Goal: Transaction & Acquisition: Purchase product/service

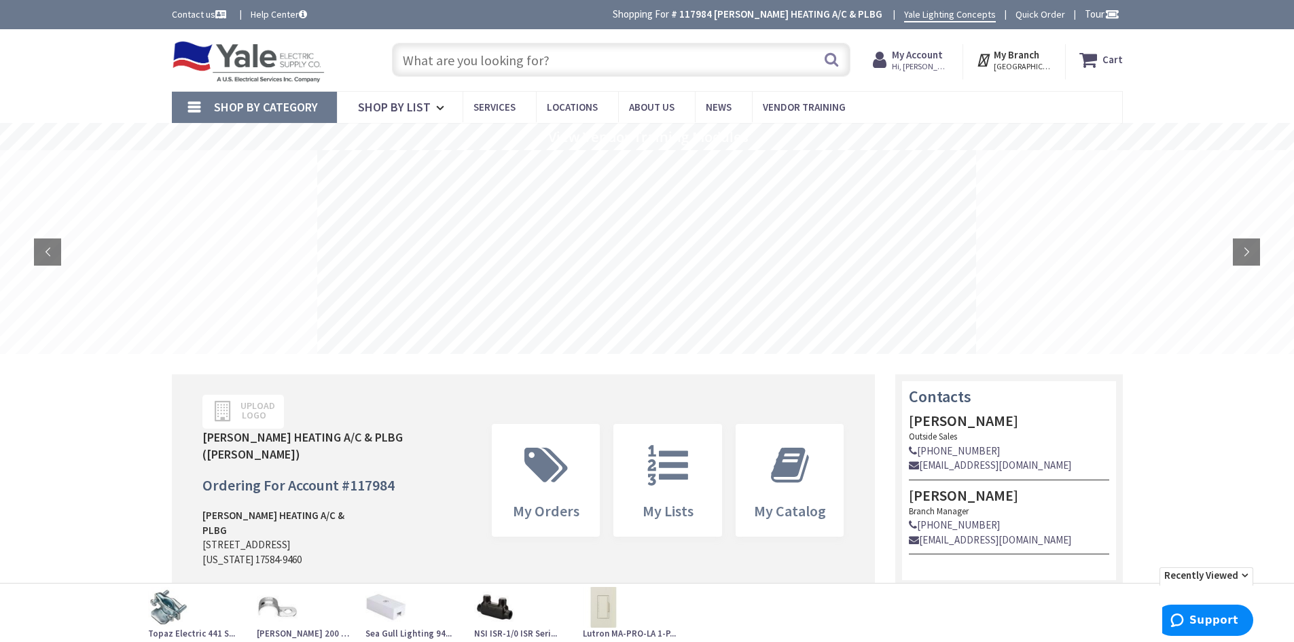
click at [559, 67] on input "text" at bounding box center [621, 60] width 459 height 34
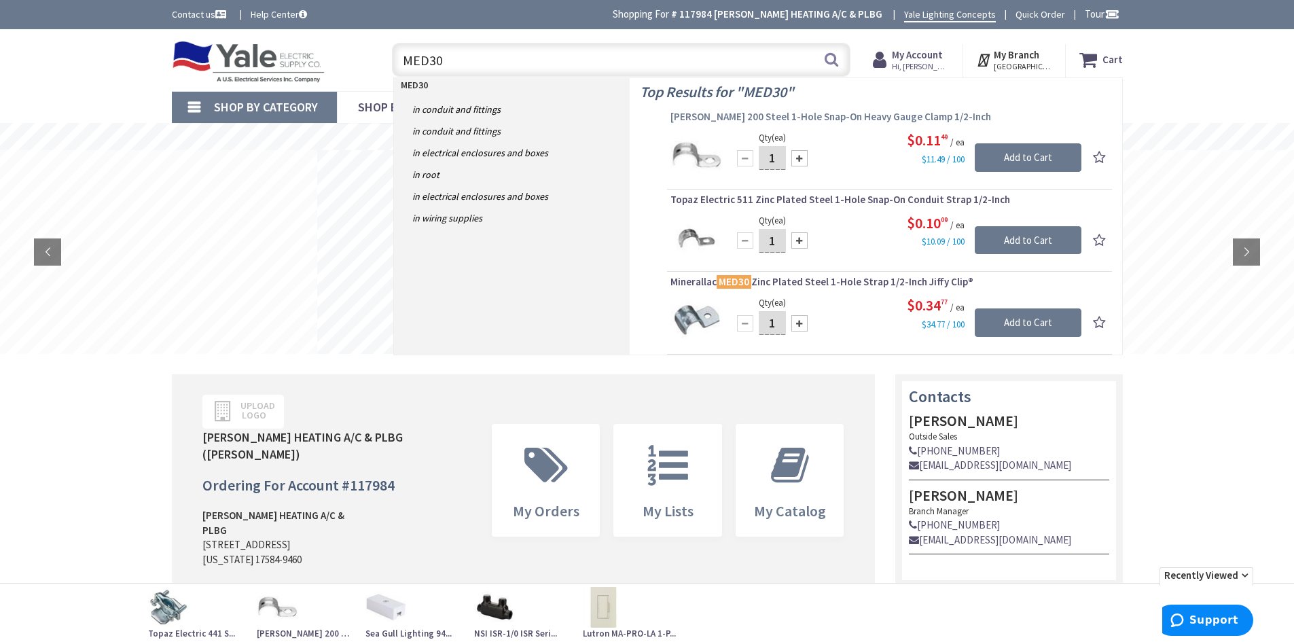
type input "MED30"
click at [820, 113] on span "Crouse-Hinds 200 Steel 1-Hole Snap-On Heavy Gauge Clamp 1/2-Inch" at bounding box center [890, 117] width 438 height 14
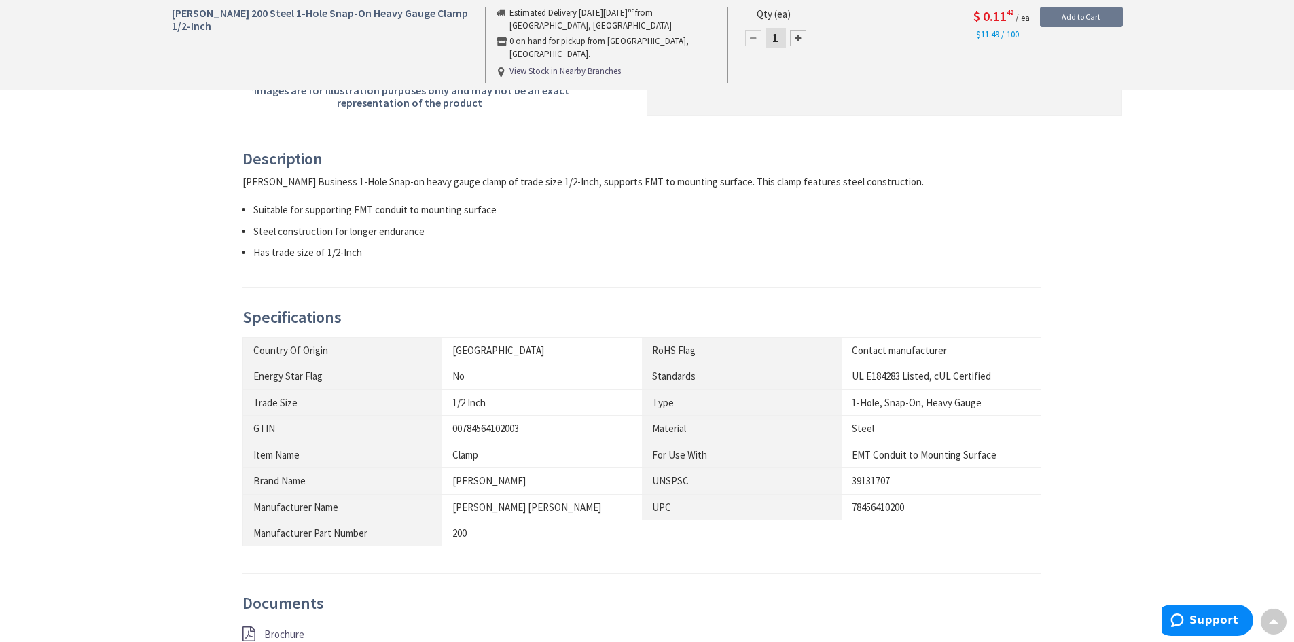
scroll to position [477, 0]
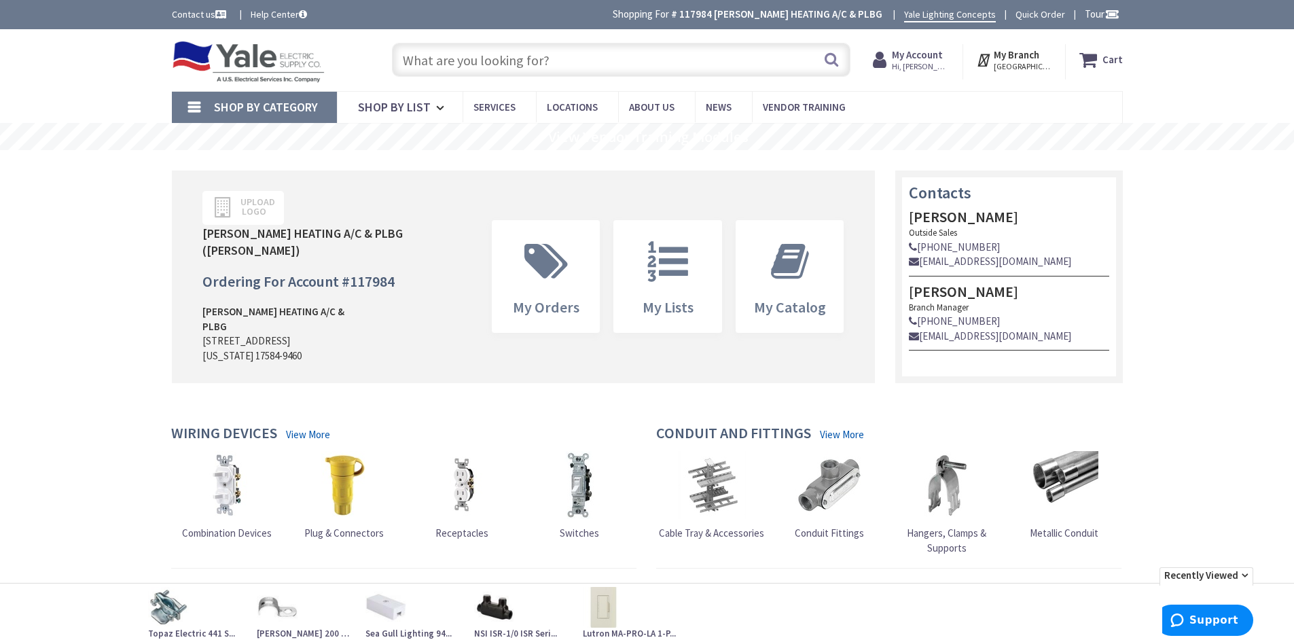
click at [467, 60] on input "text" at bounding box center [621, 60] width 459 height 34
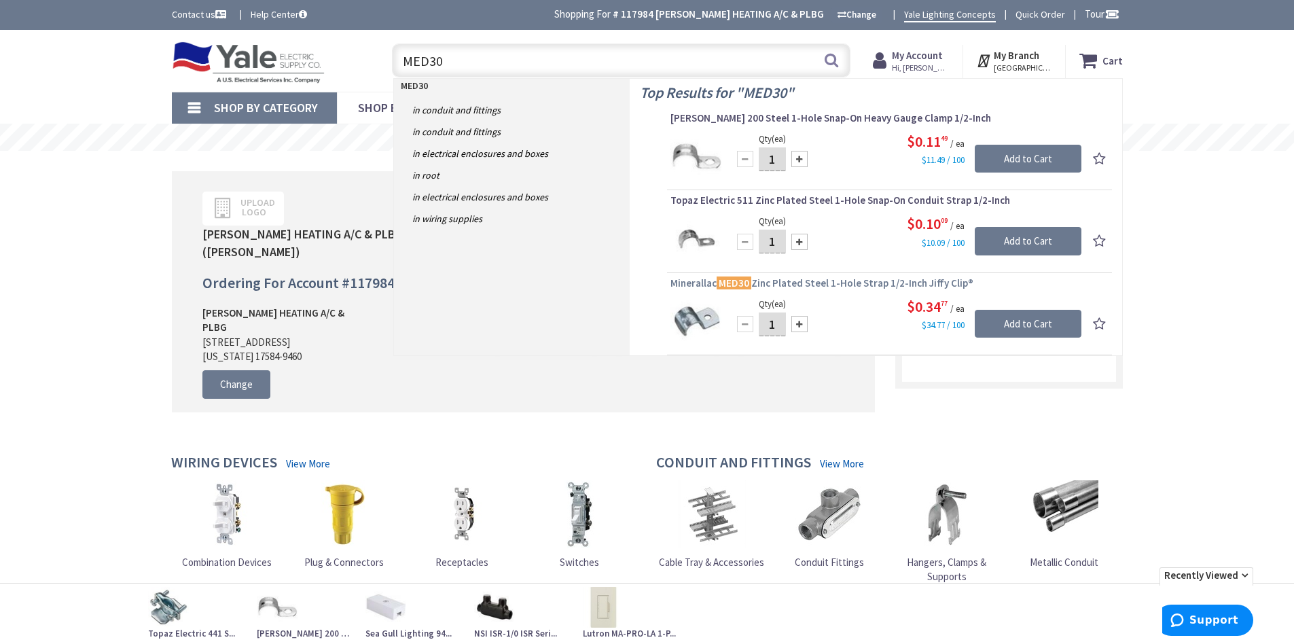
type input "MED30"
click at [749, 281] on mark "MED30" at bounding box center [734, 283] width 35 height 17
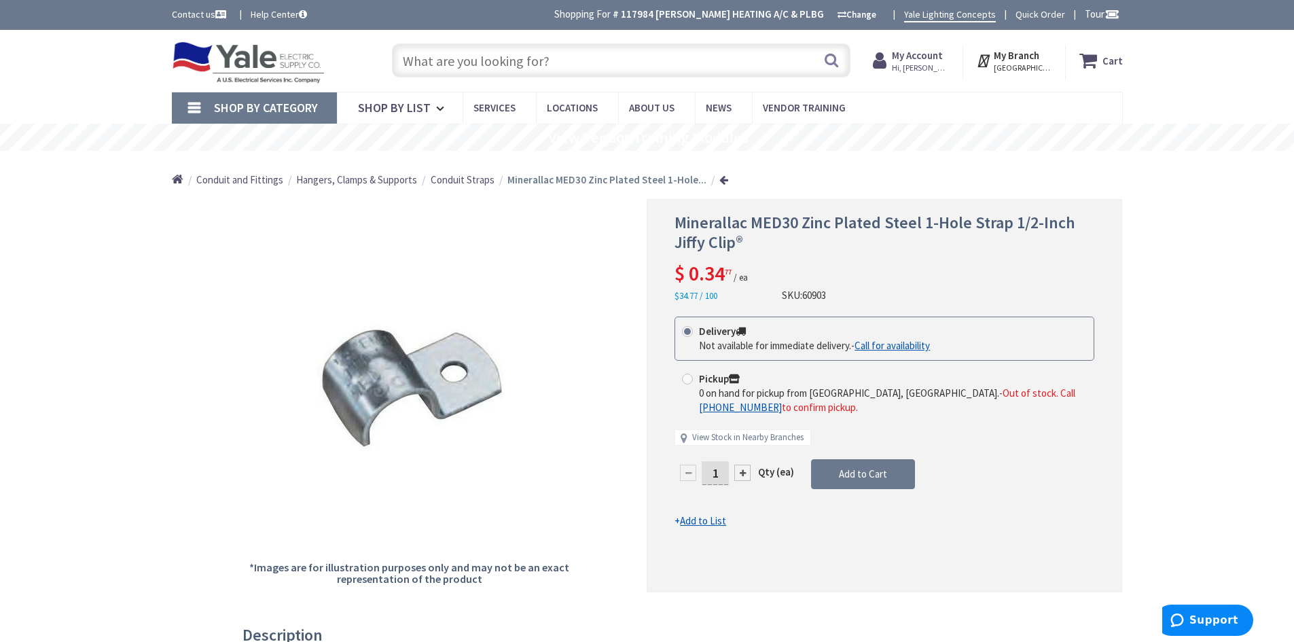
click at [461, 56] on input "text" at bounding box center [621, 60] width 459 height 34
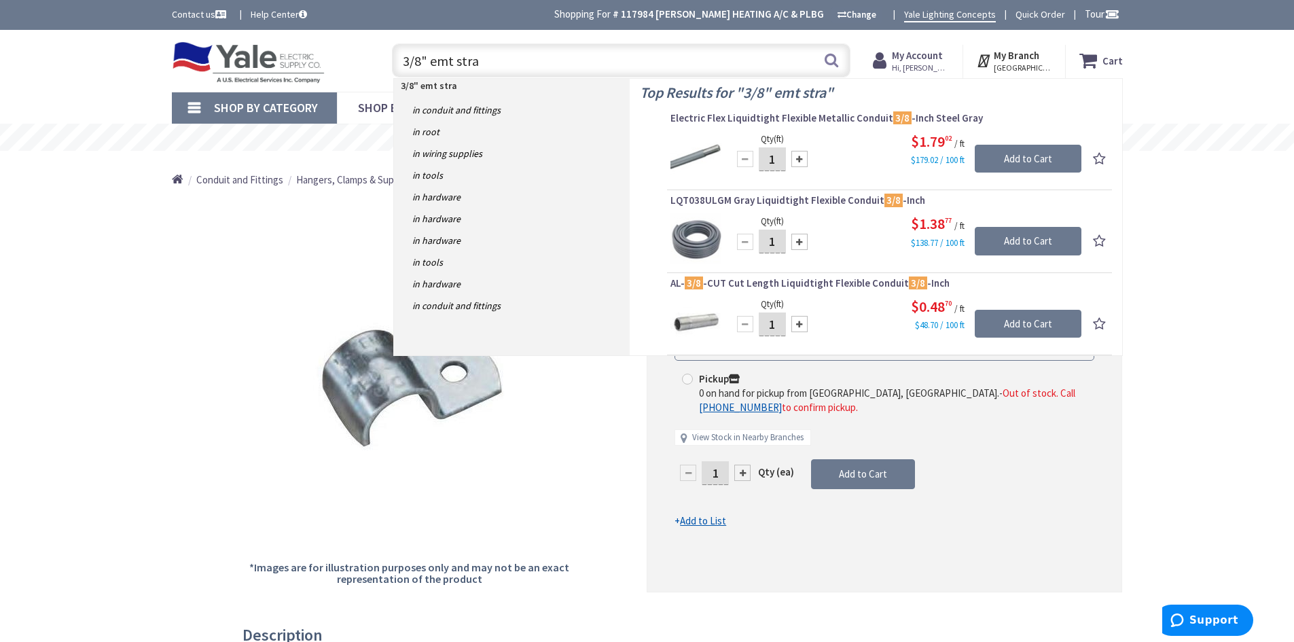
type input "3/8" emt strap"
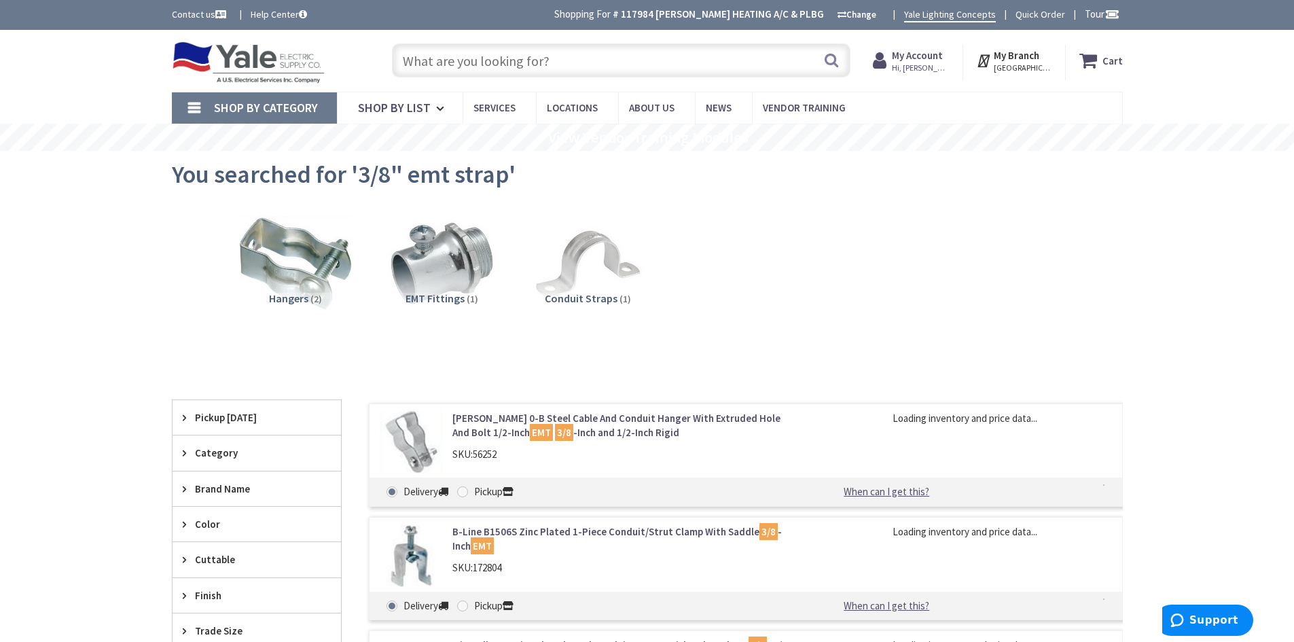
click at [429, 57] on input "text" at bounding box center [621, 60] width 459 height 34
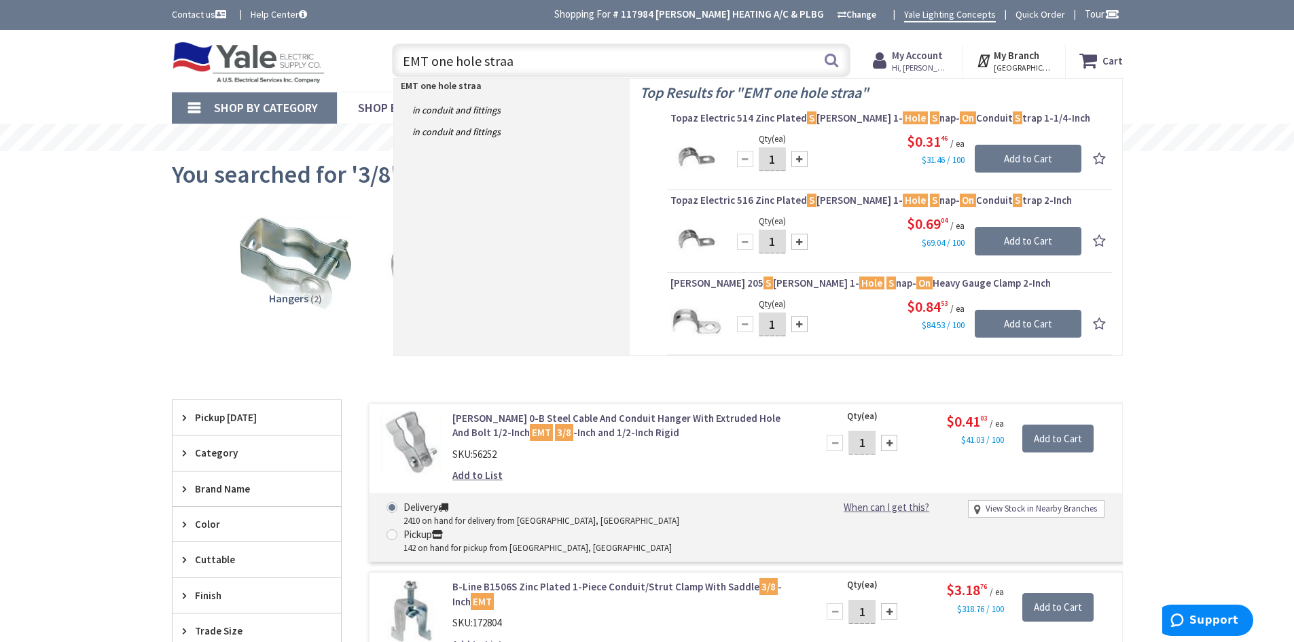
type input "EMT one hole straap"
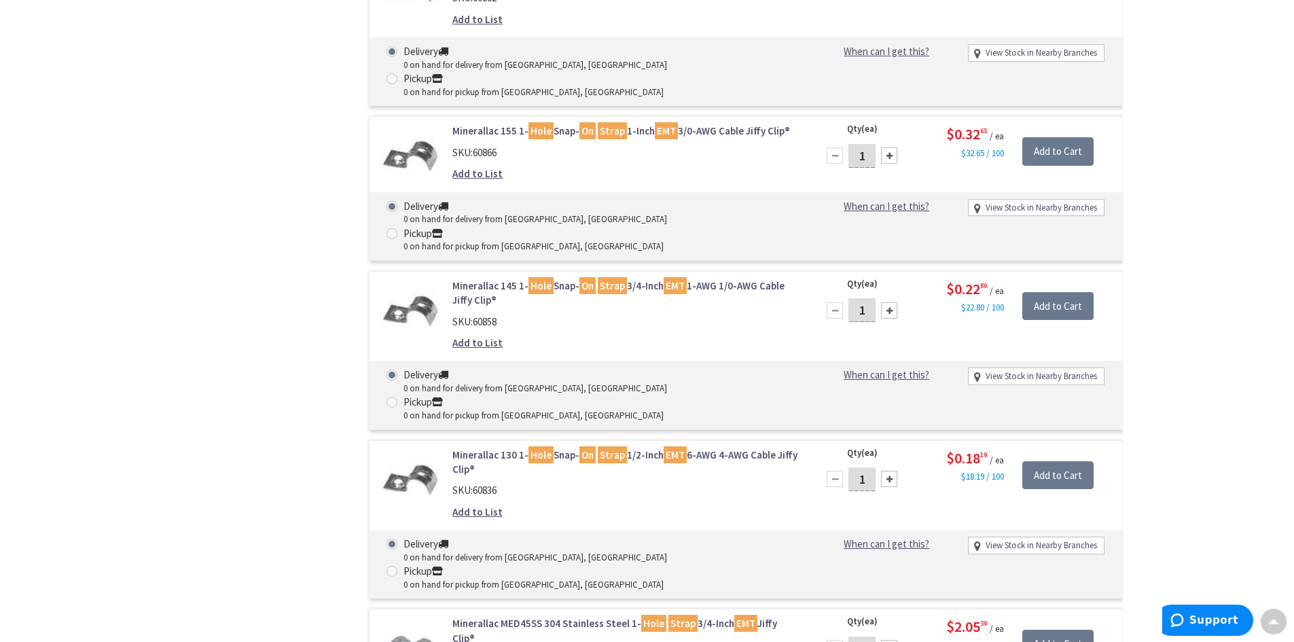
scroll to position [6388, 0]
